Goal: Task Accomplishment & Management: Manage account settings

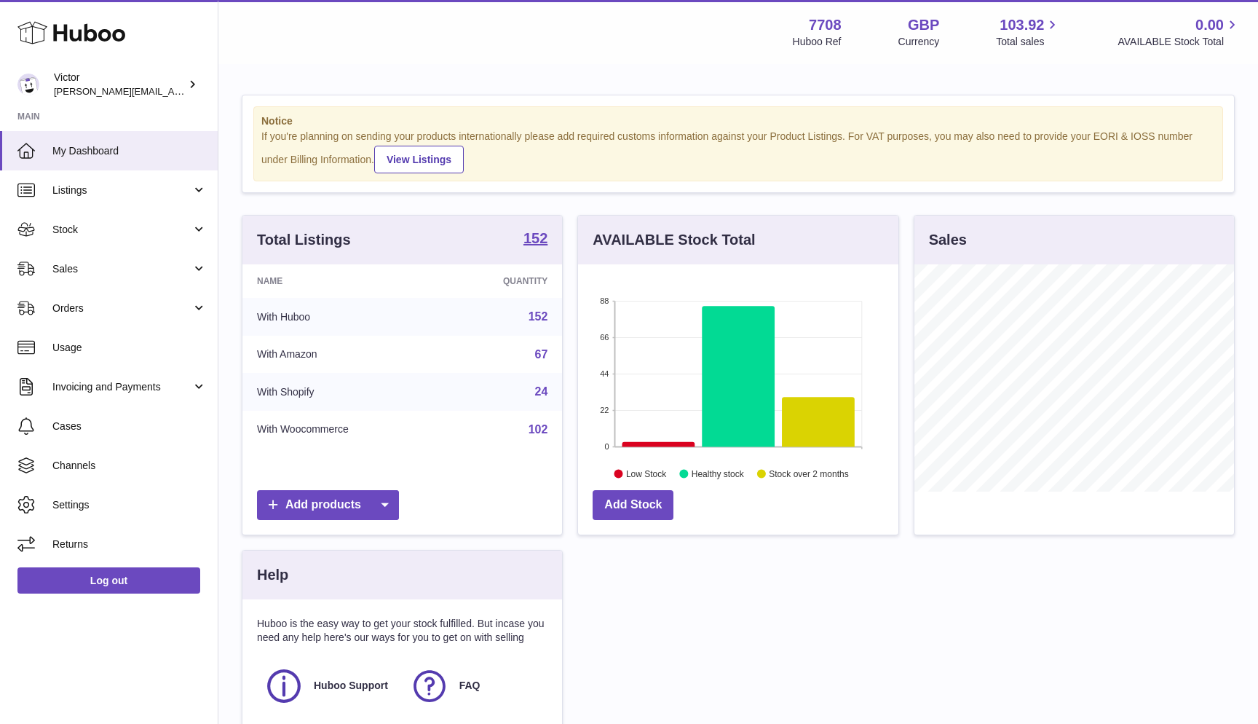
scroll to position [227, 320]
click at [128, 264] on span "Sales" at bounding box center [121, 269] width 139 height 14
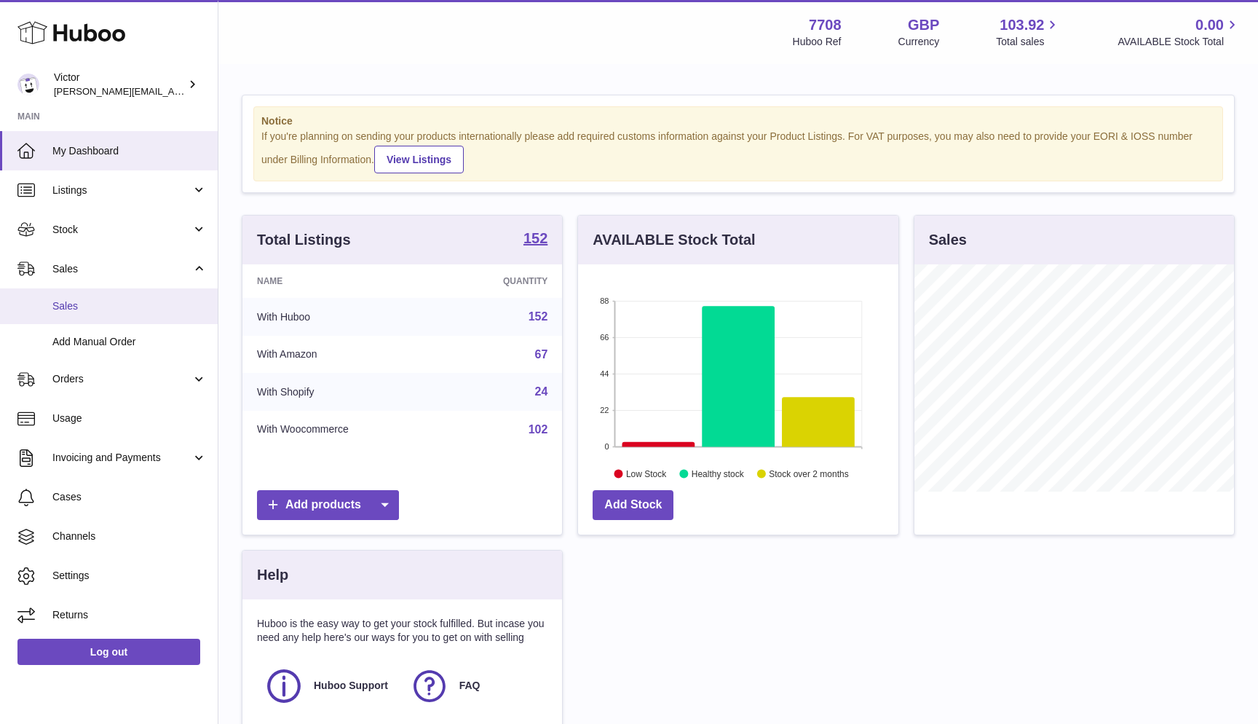
click at [110, 306] on span "Sales" at bounding box center [129, 306] width 154 height 14
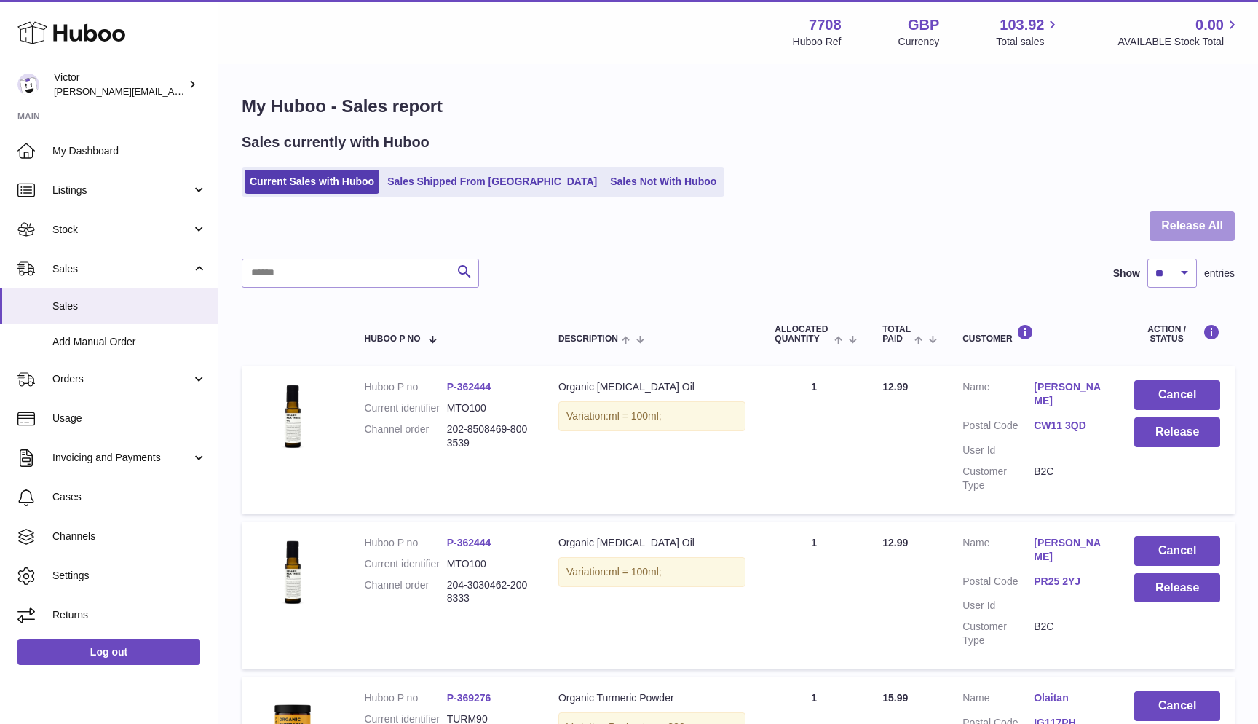
click at [1220, 222] on button "Release All" at bounding box center [1192, 226] width 85 height 30
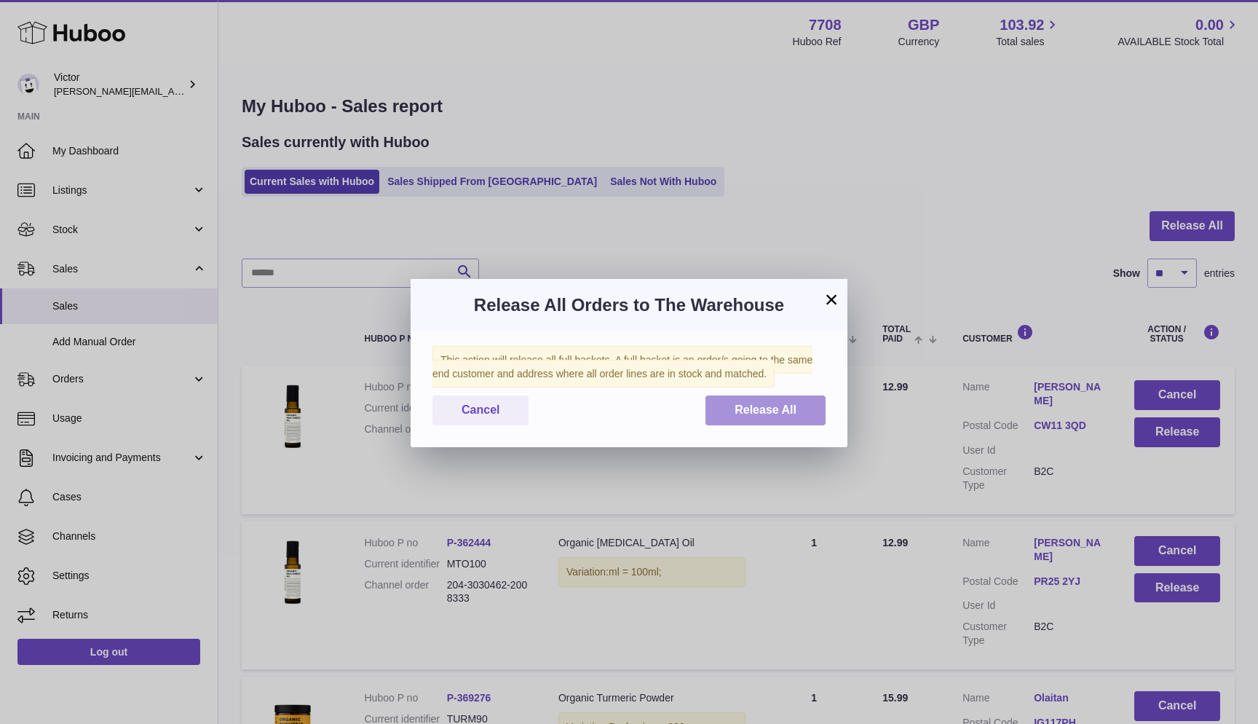
click at [767, 408] on span "Release All" at bounding box center [766, 409] width 62 height 12
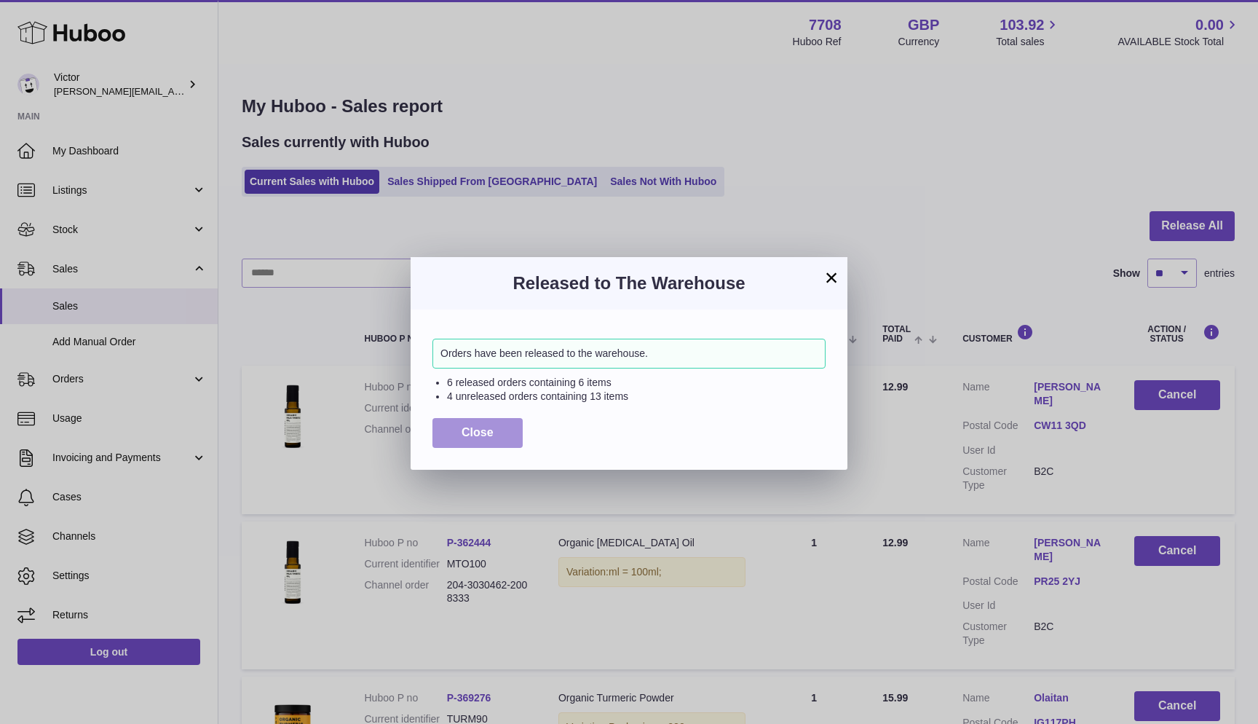
click at [522, 430] on button "Close" at bounding box center [477, 433] width 90 height 30
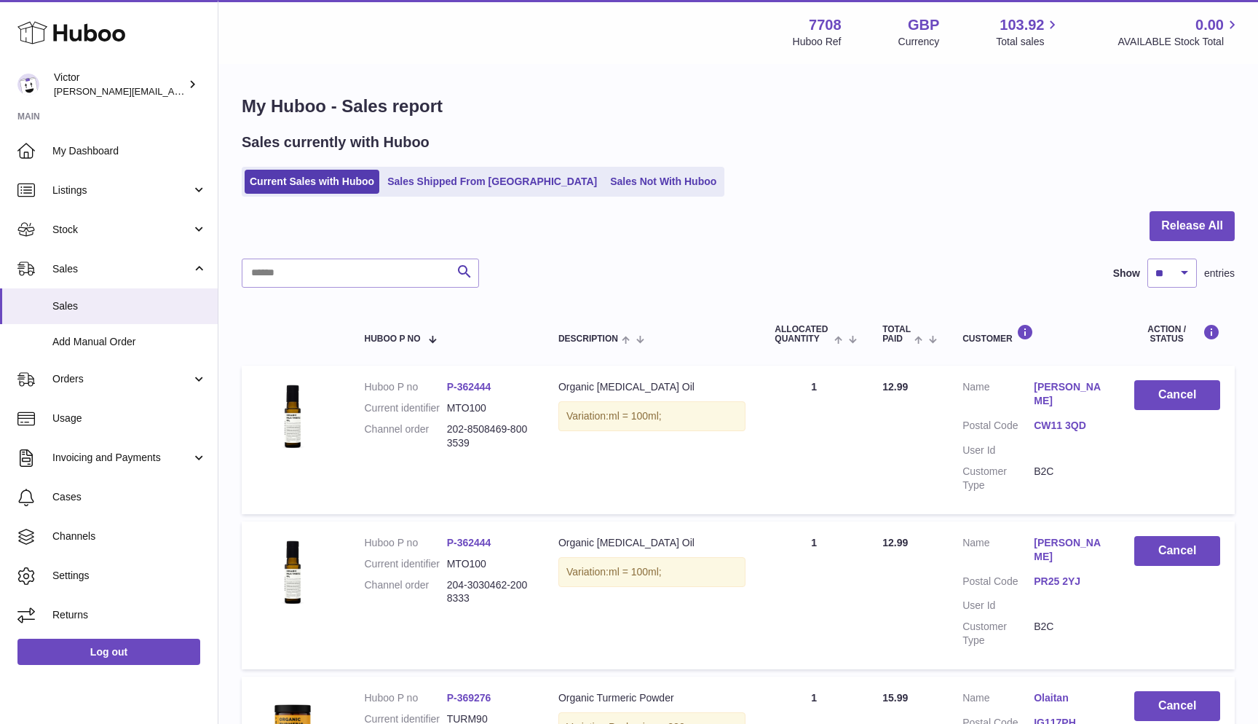
scroll to position [-1, 0]
click at [605, 192] on link "Sales Not With Huboo" at bounding box center [663, 182] width 116 height 24
click at [605, 190] on link "Sales Not With Huboo" at bounding box center [663, 182] width 116 height 24
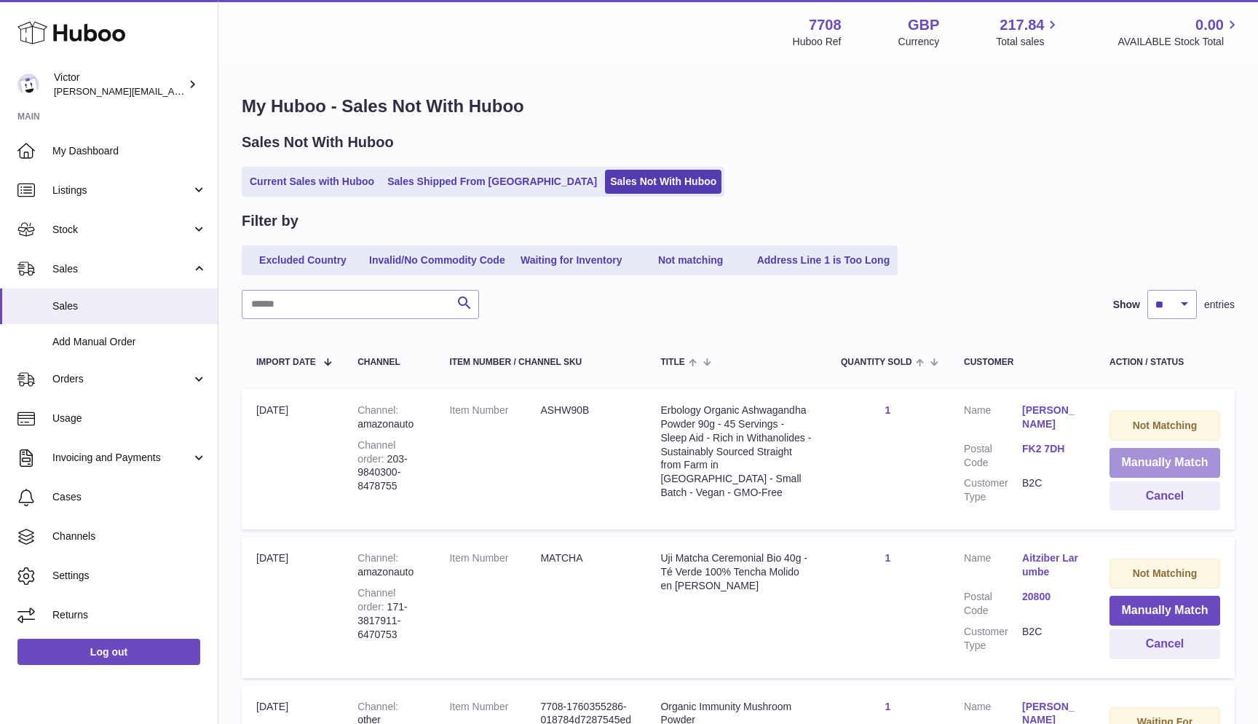
click at [1138, 457] on button "Manually Match" at bounding box center [1165, 463] width 111 height 30
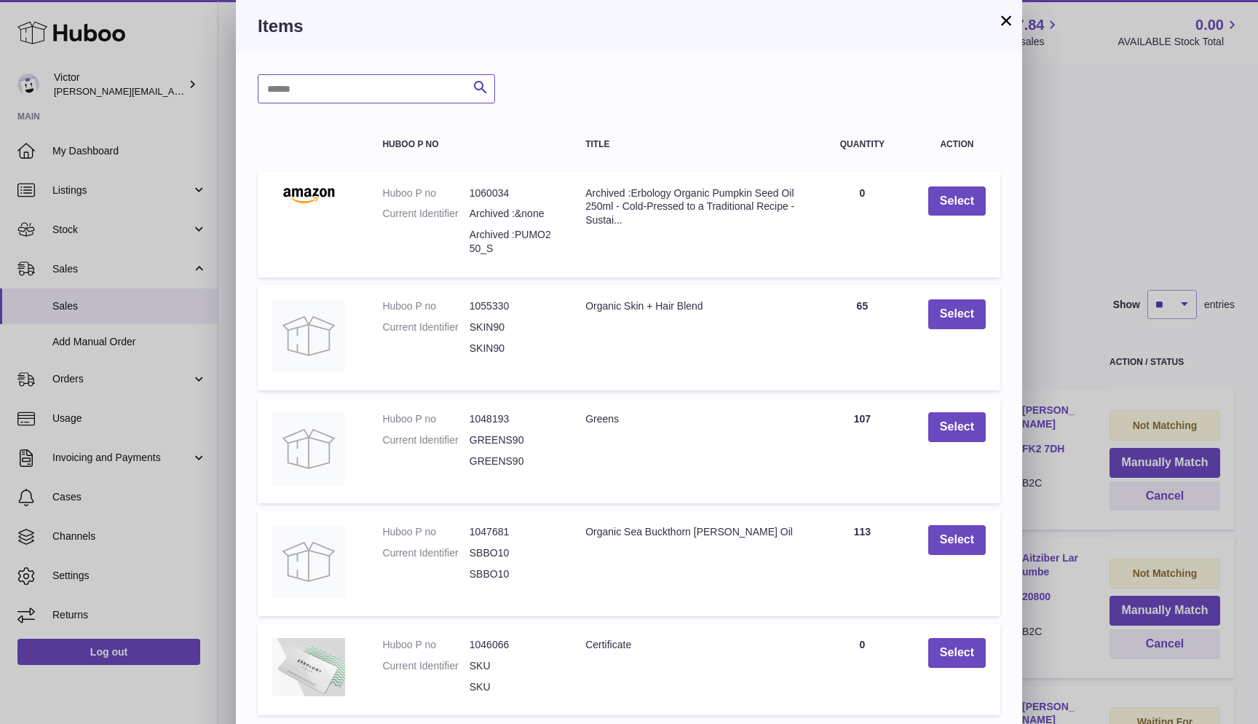
click at [329, 98] on input "text" at bounding box center [376, 88] width 237 height 29
type input "******"
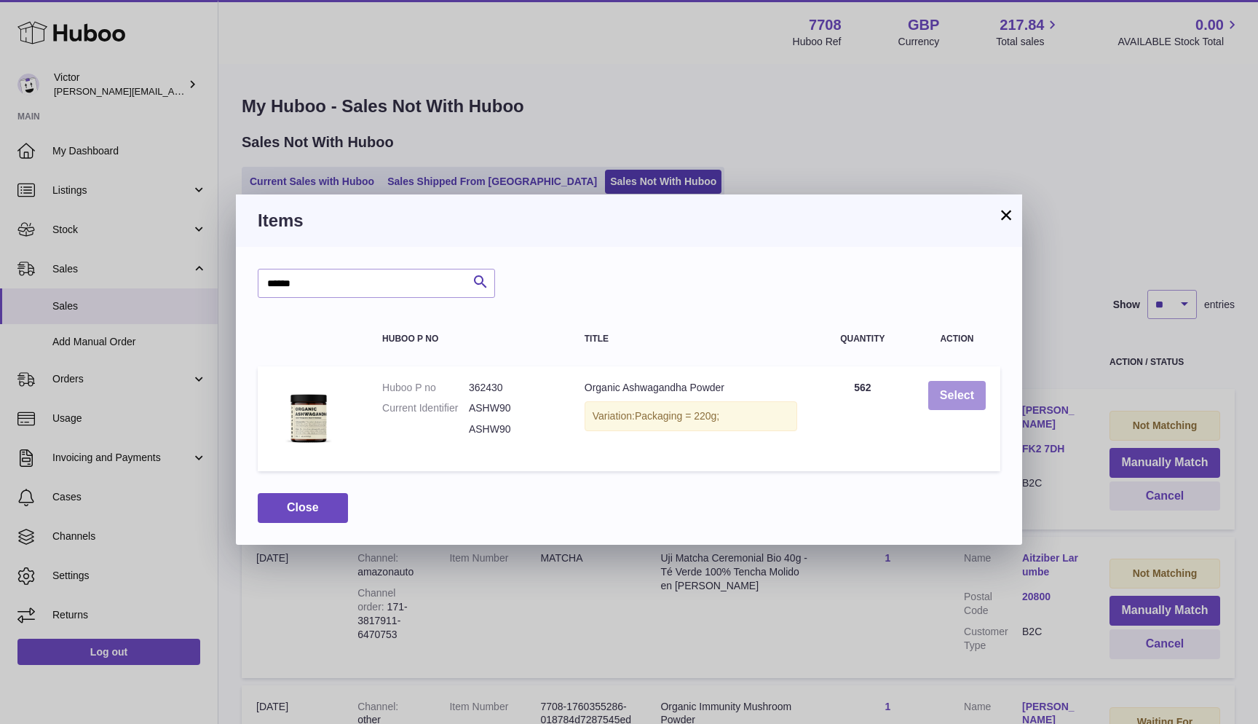
click at [949, 394] on button "Select" at bounding box center [957, 396] width 58 height 30
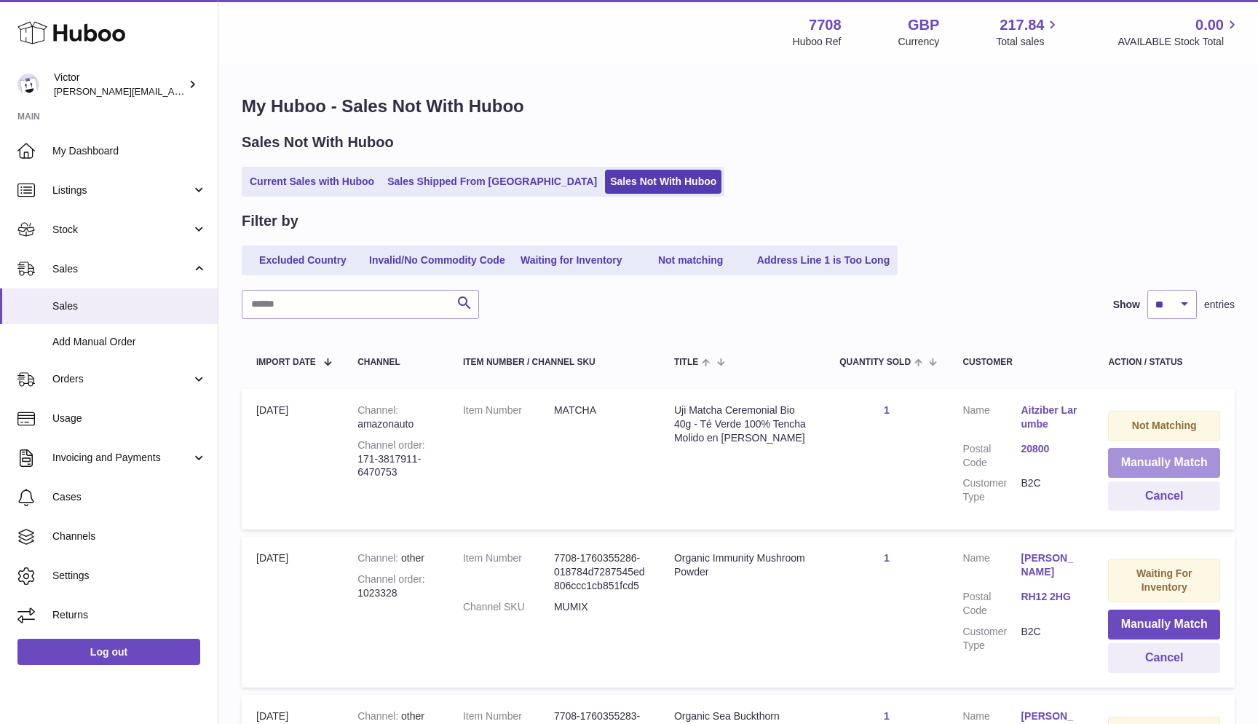
click at [1146, 460] on button "Manually Match" at bounding box center [1164, 463] width 112 height 30
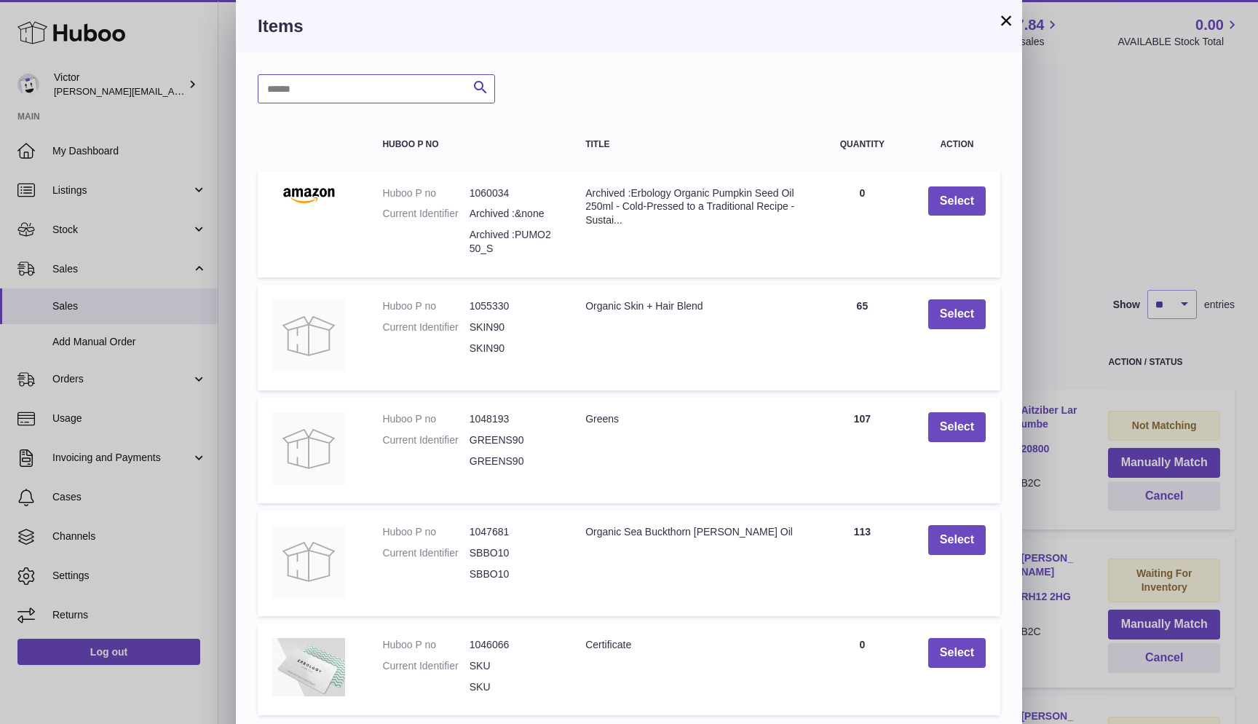
click at [361, 79] on input "text" at bounding box center [376, 88] width 237 height 29
type input "******"
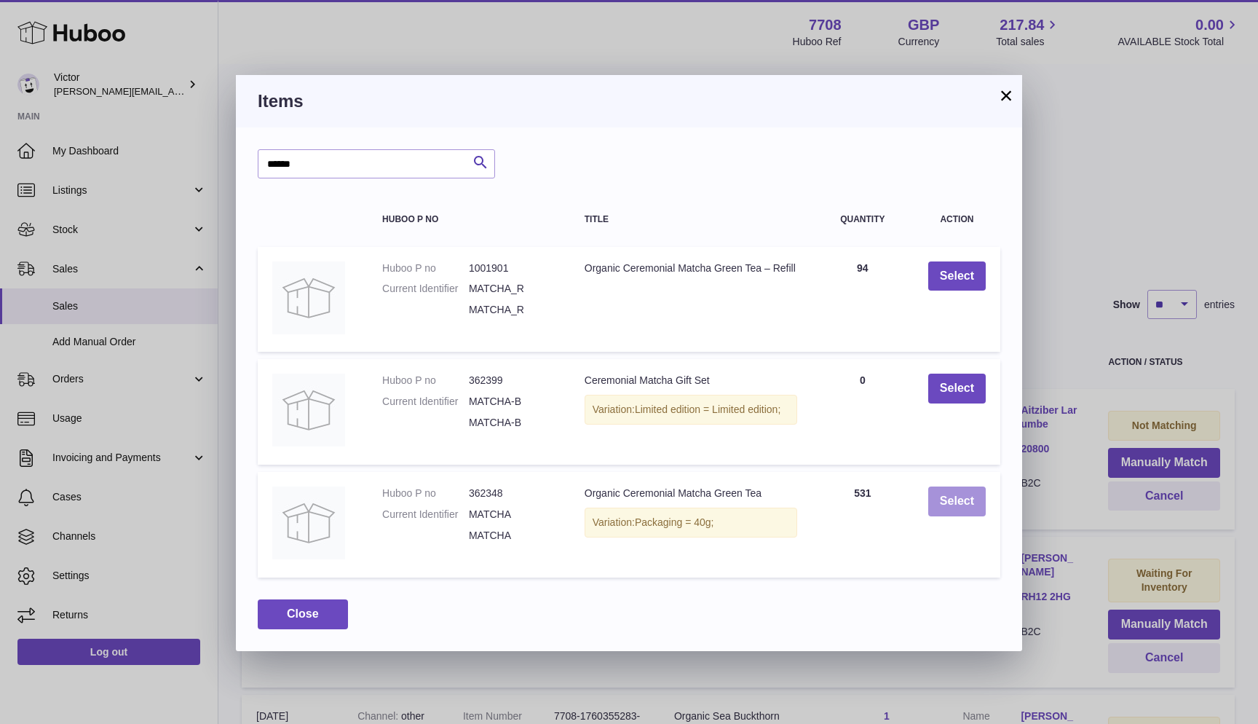
click at [966, 502] on button "Select" at bounding box center [957, 501] width 58 height 30
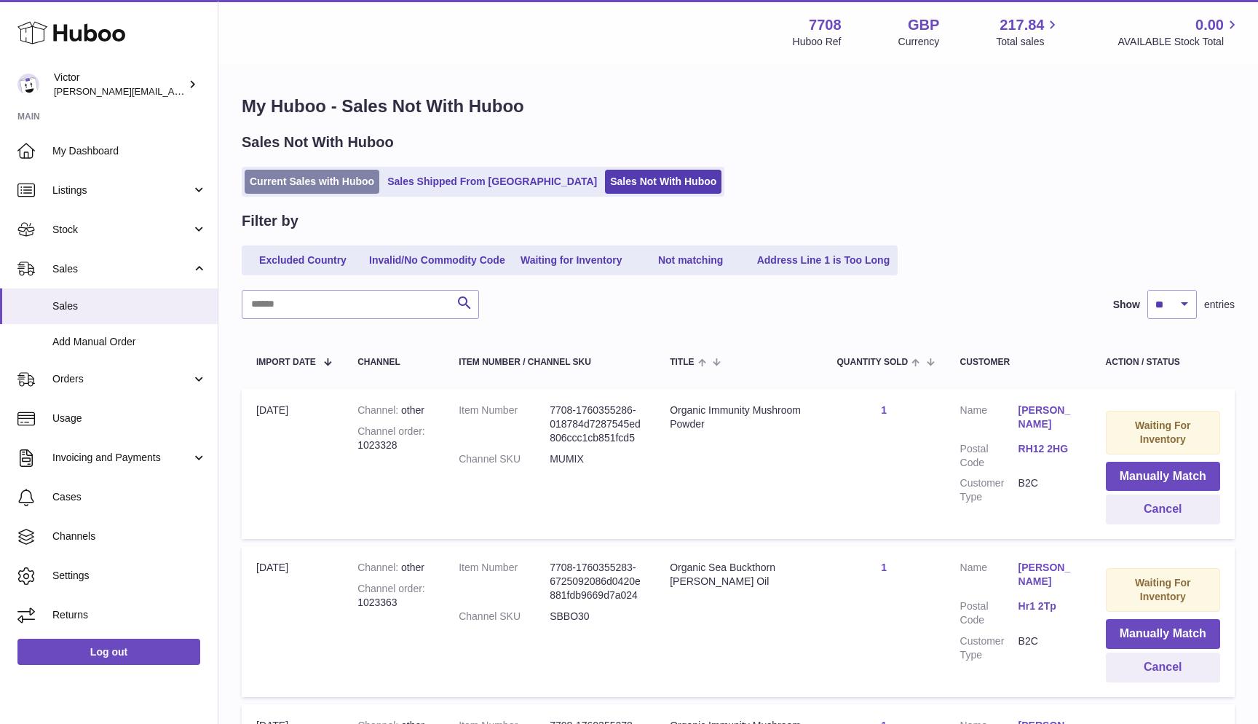
click at [318, 181] on link "Current Sales with Huboo" at bounding box center [312, 182] width 135 height 24
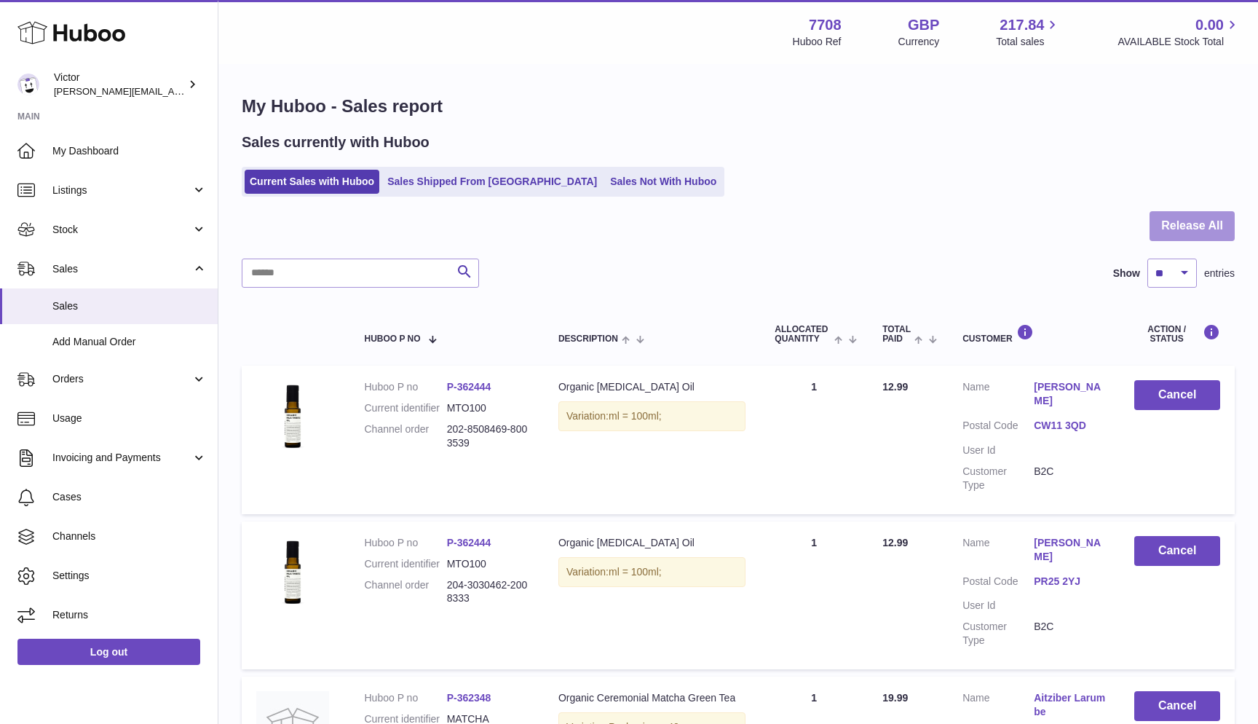
click at [1189, 222] on button "Release All" at bounding box center [1192, 226] width 85 height 30
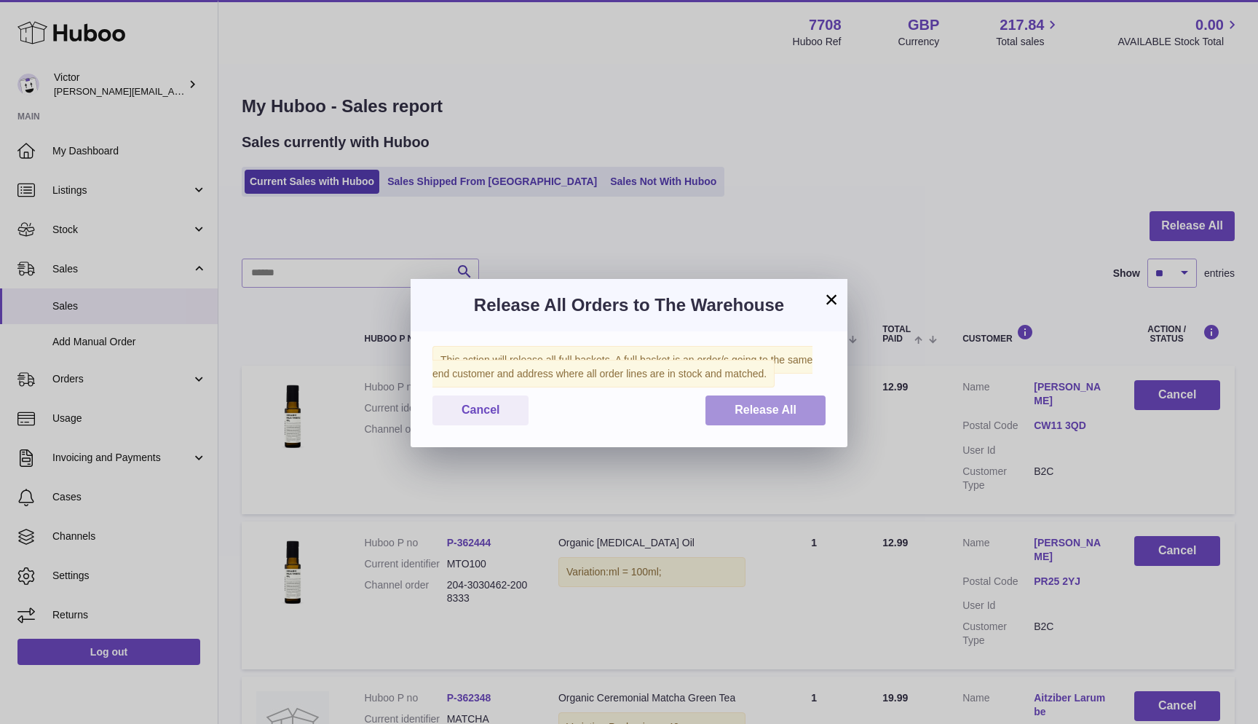
click at [747, 409] on span "Release All" at bounding box center [766, 409] width 62 height 12
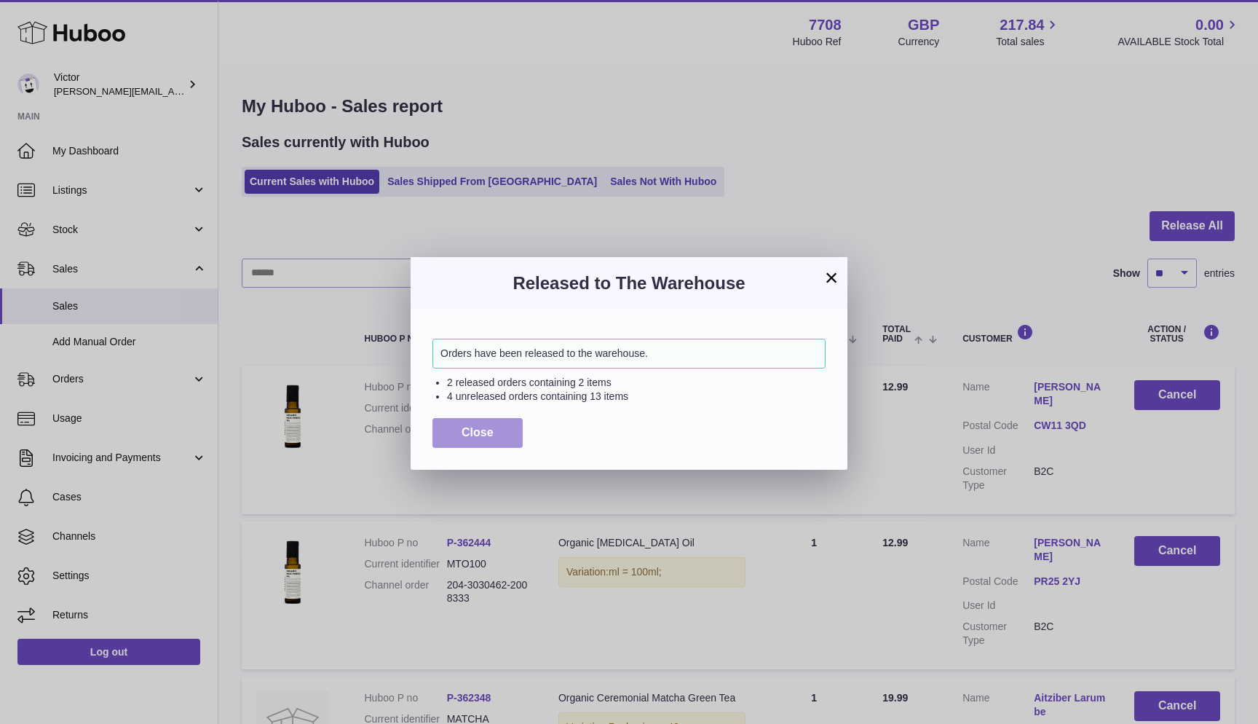
click at [471, 426] on span "Close" at bounding box center [478, 432] width 32 height 12
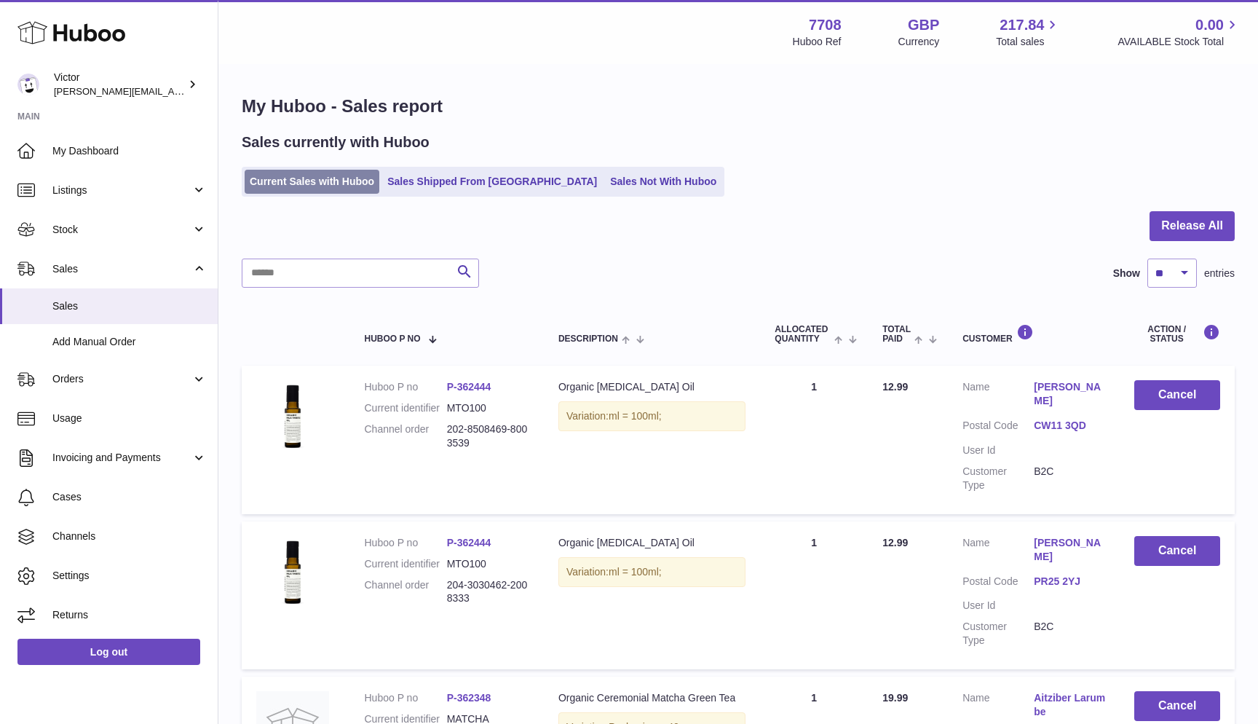
click at [245, 177] on link "Current Sales with Huboo" at bounding box center [312, 182] width 135 height 24
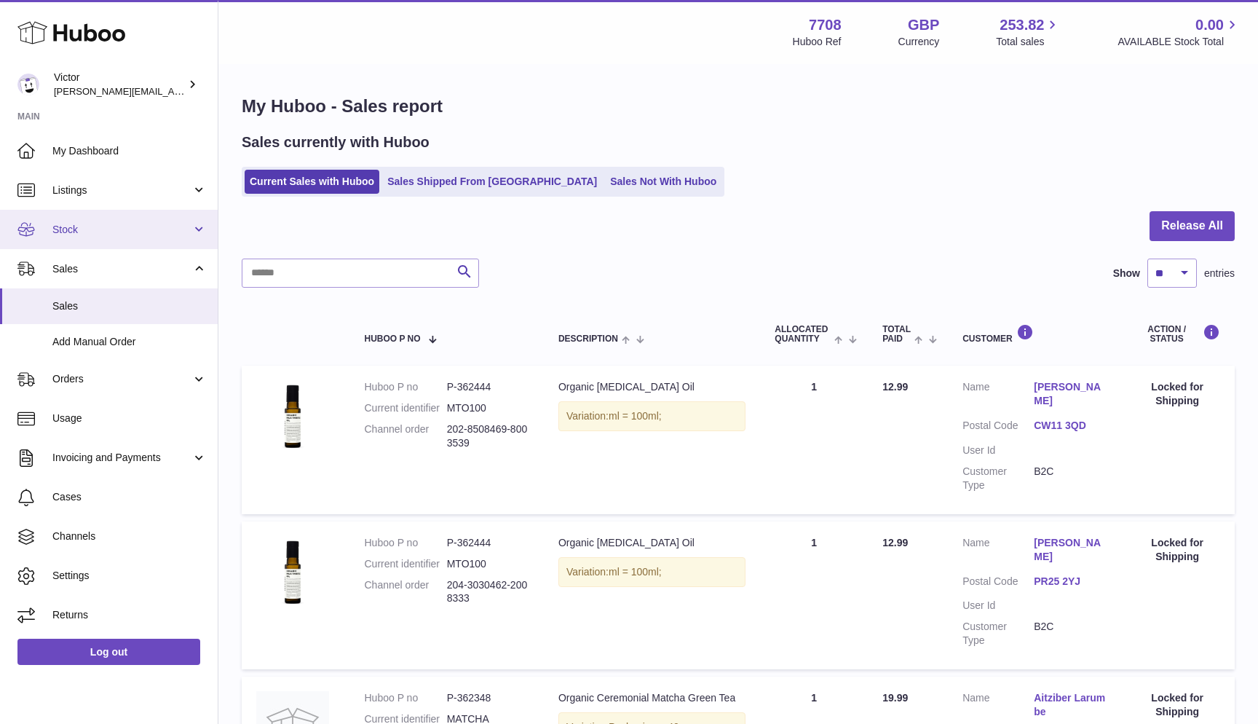
click at [106, 226] on span "Stock" at bounding box center [121, 230] width 139 height 14
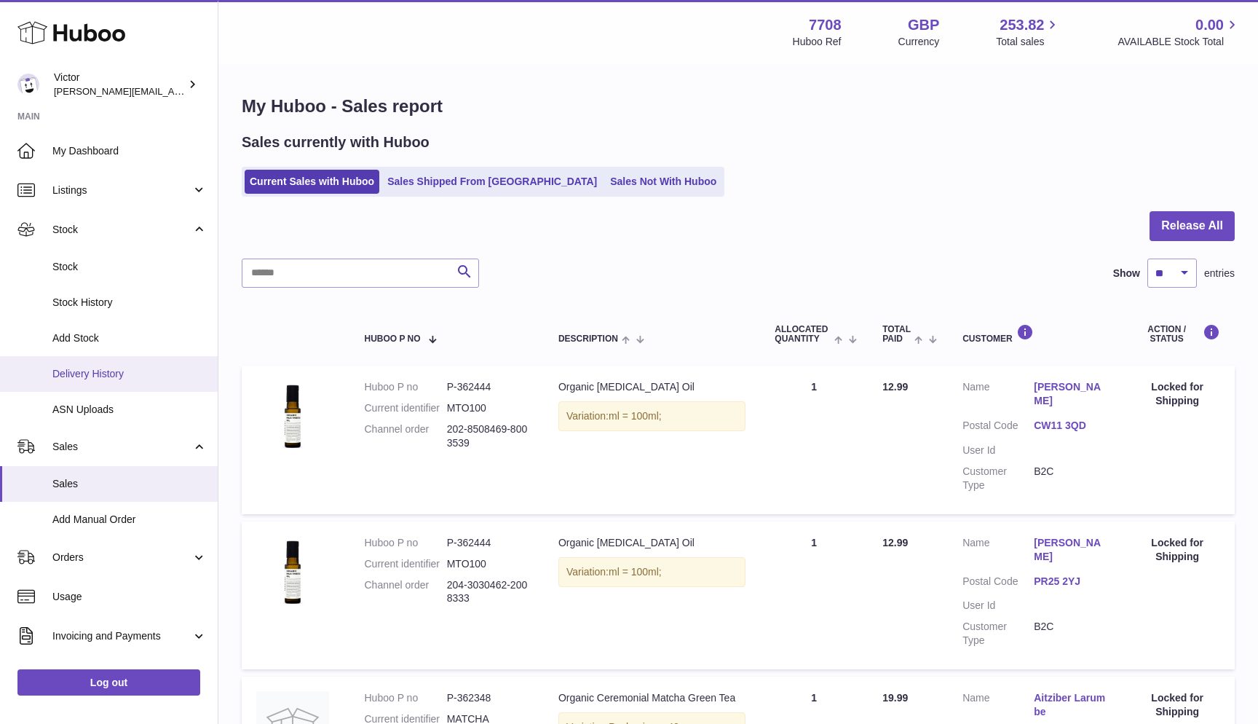
click at [100, 368] on span "Delivery History" at bounding box center [129, 374] width 154 height 14
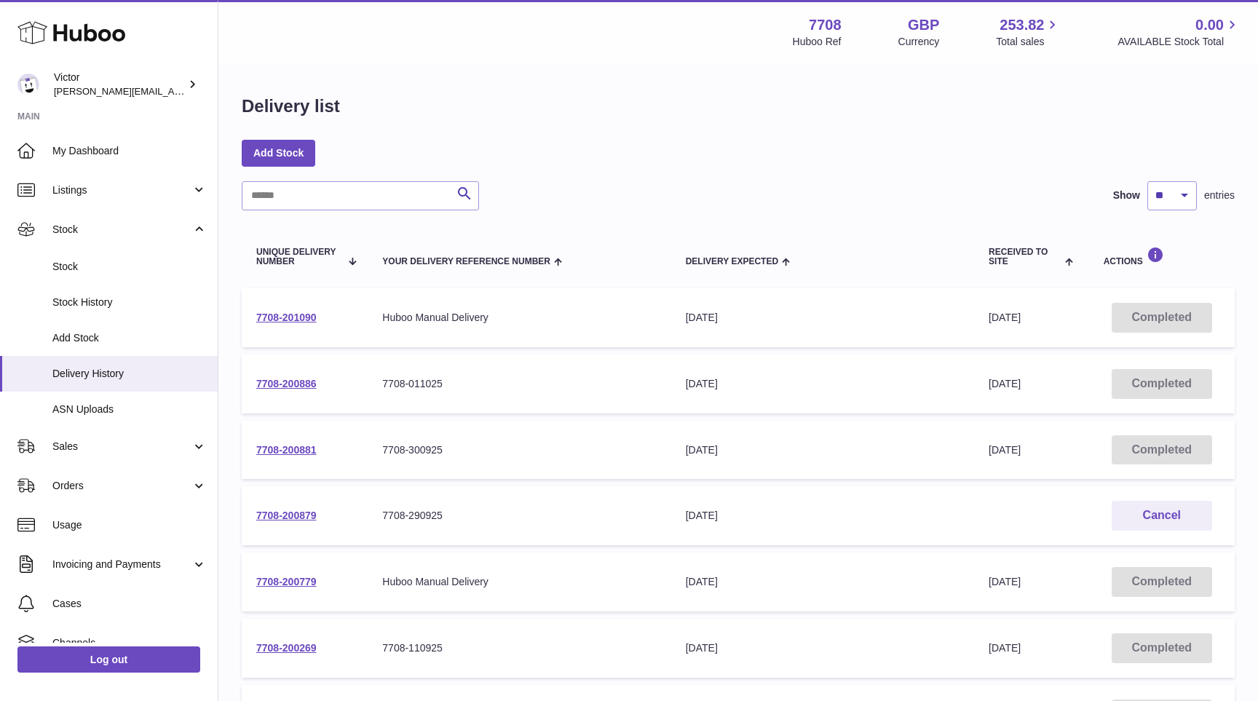
click at [708, 430] on td "Delivery Expected [DATE]" at bounding box center [822, 450] width 303 height 59
